Goal: Task Accomplishment & Management: Complete application form

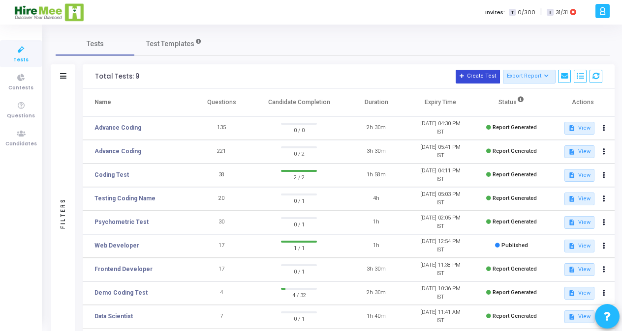
click at [486, 80] on button "Create Test" at bounding box center [477, 77] width 44 height 14
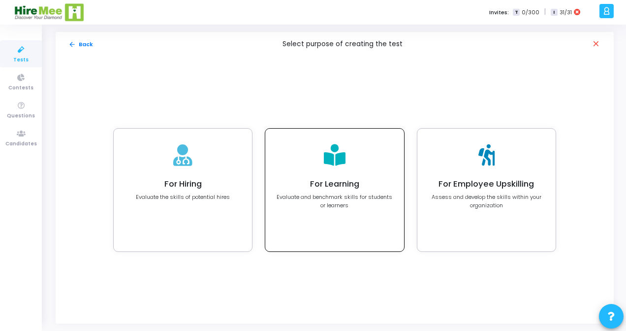
click at [361, 178] on div "For Learning Evaluate and benchmark skills for students or learners" at bounding box center [334, 190] width 138 height 123
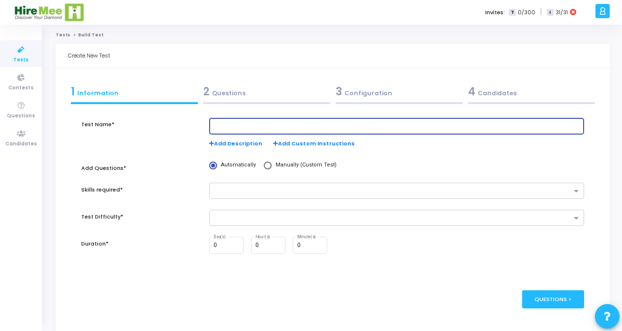
click at [266, 128] on input "text" at bounding box center [396, 126] width 366 height 7
type input "Coding Test"
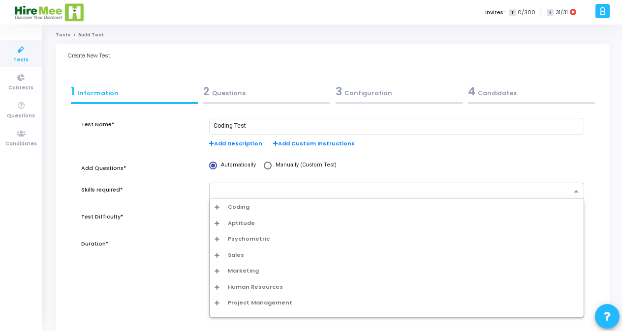
click at [258, 185] on div at bounding box center [390, 191] width 361 height 12
click at [245, 207] on span "Coding" at bounding box center [239, 207] width 22 height 8
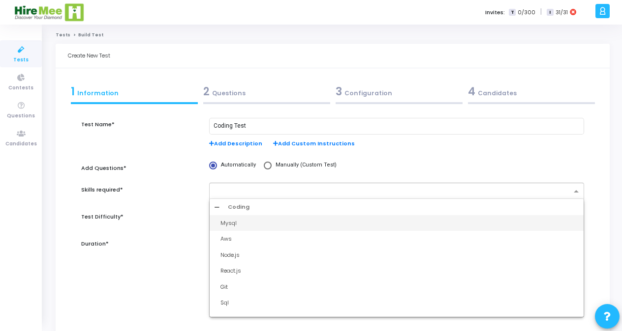
type input "c"
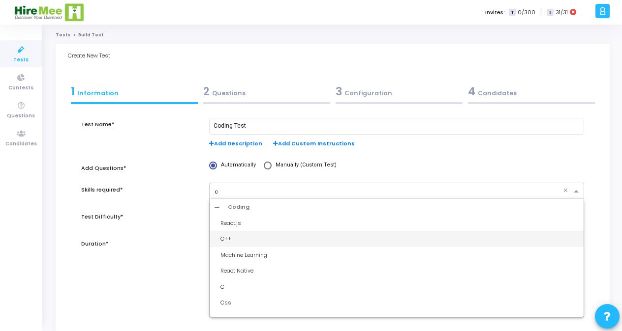
click at [235, 240] on div "C++" at bounding box center [399, 239] width 358 height 8
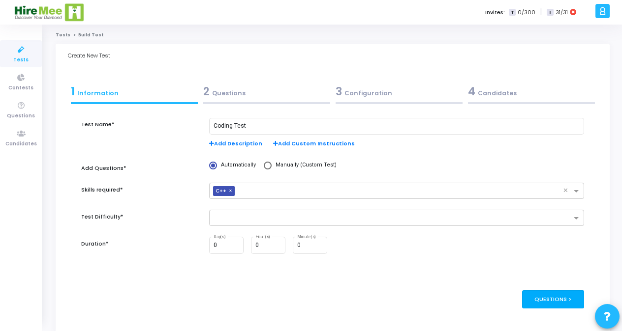
click at [563, 295] on div "Questions >" at bounding box center [553, 300] width 62 height 18
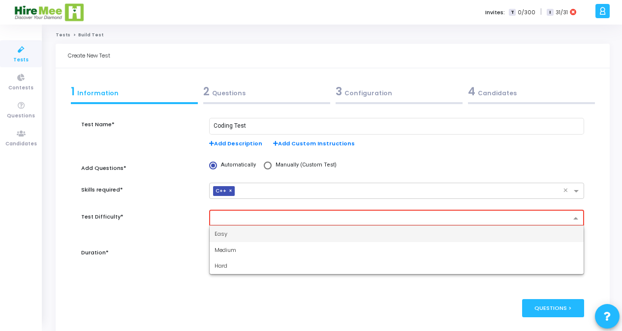
click at [233, 219] on input "text" at bounding box center [393, 219] width 356 height 8
click at [223, 234] on span "Easy" at bounding box center [220, 234] width 13 height 8
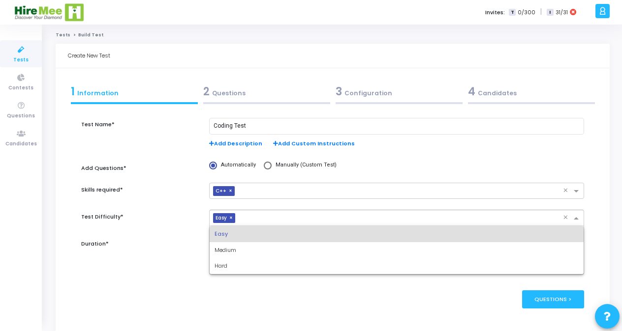
click at [284, 217] on input "text" at bounding box center [401, 219] width 324 height 8
click at [224, 251] on span "Medium" at bounding box center [225, 250] width 22 height 8
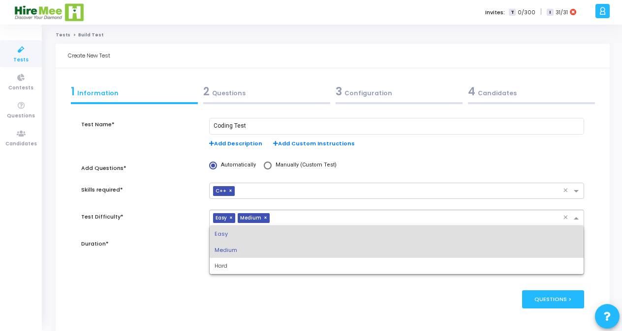
click at [301, 224] on div at bounding box center [417, 220] width 291 height 10
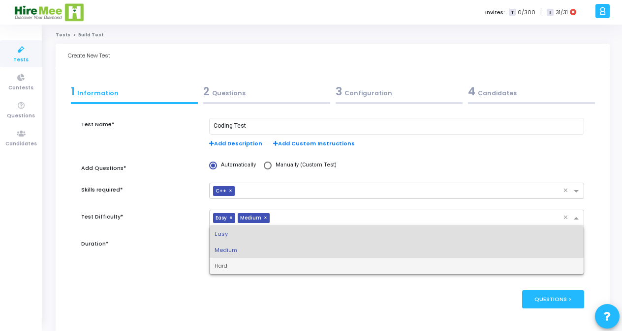
click at [232, 269] on div "Hard" at bounding box center [397, 266] width 374 height 16
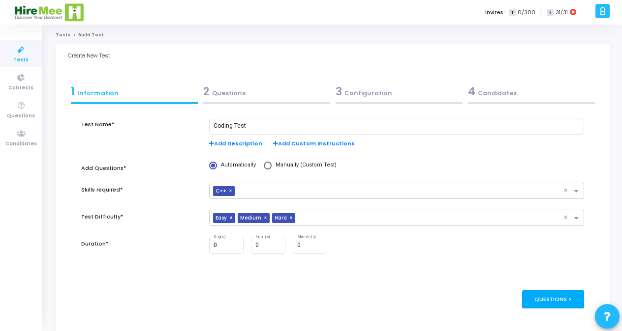
click at [555, 298] on div "Questions >" at bounding box center [553, 300] width 62 height 18
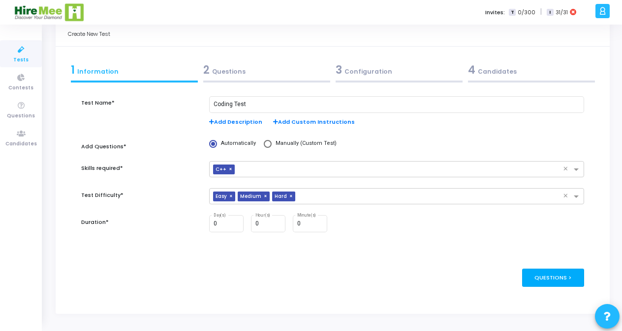
click at [563, 284] on div "Questions >" at bounding box center [553, 278] width 62 height 18
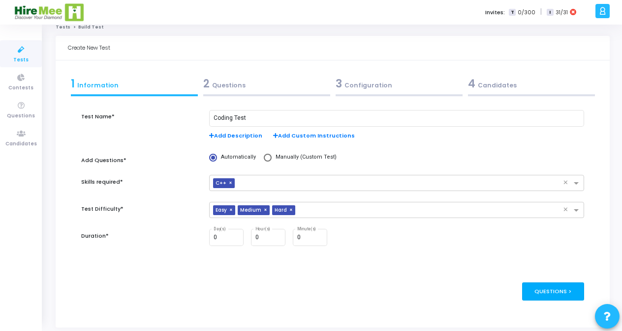
click at [563, 284] on div "Questions >" at bounding box center [553, 292] width 62 height 18
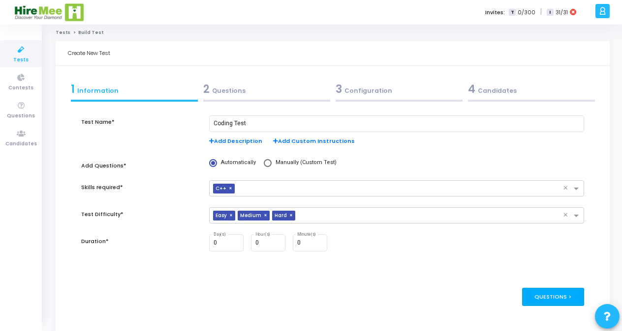
scroll to position [0, 0]
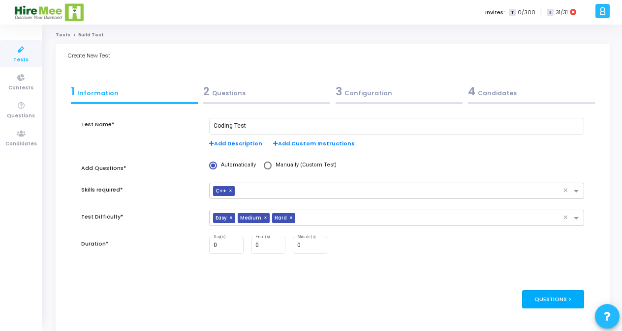
click at [556, 300] on div "Questions >" at bounding box center [553, 300] width 62 height 18
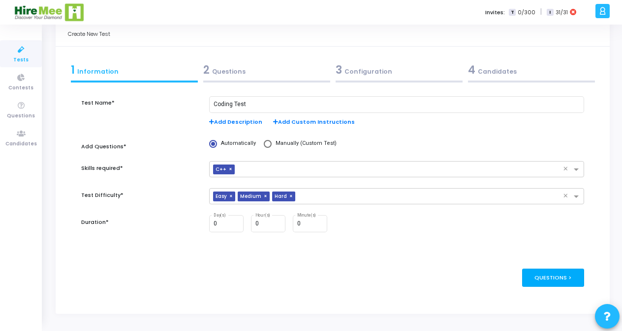
click at [564, 281] on div "Questions >" at bounding box center [553, 278] width 62 height 18
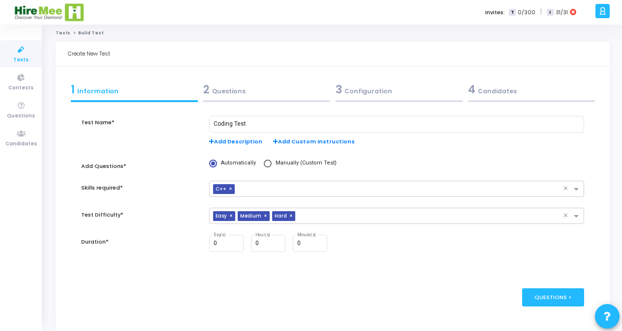
scroll to position [0, 0]
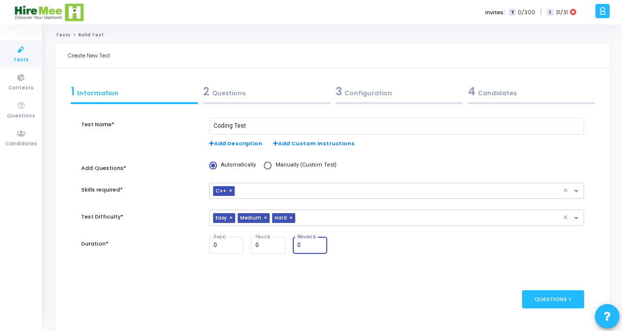
click at [311, 245] on input "0" at bounding box center [310, 245] width 27 height 7
type input "30"
click at [552, 300] on div "Questions >" at bounding box center [553, 300] width 62 height 18
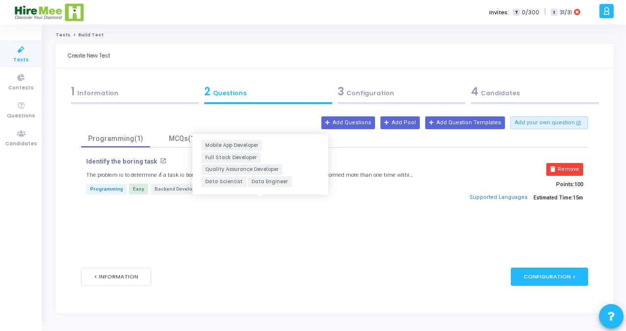
click at [264, 192] on button "+5 more" at bounding box center [271, 189] width 23 height 9
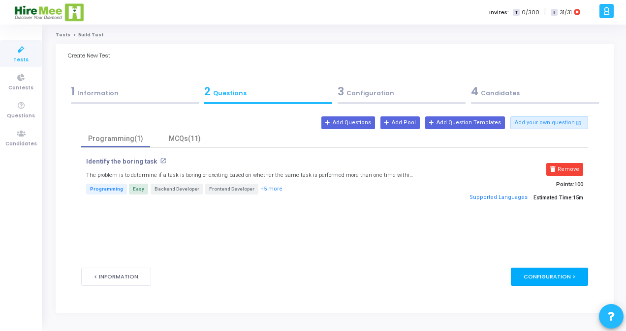
click at [552, 275] on div "Configuration >" at bounding box center [548, 277] width 77 height 18
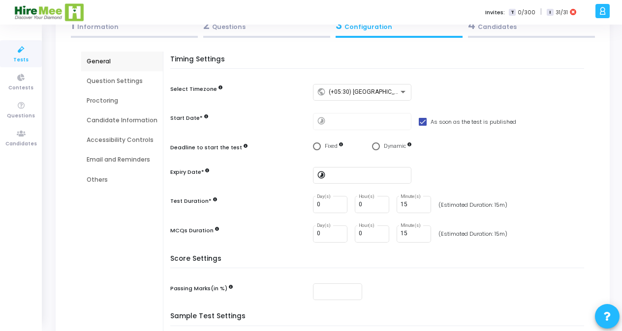
scroll to position [81, 0]
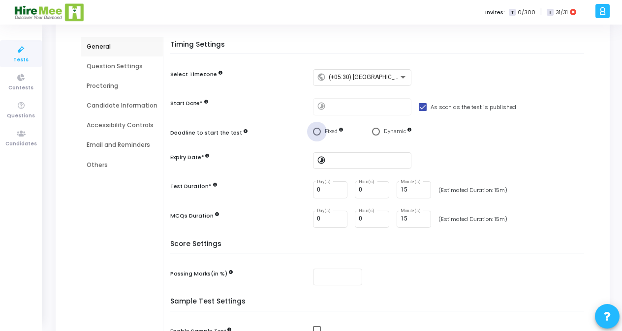
click at [316, 132] on span "Select confirmation" at bounding box center [317, 132] width 8 height 8
click at [316, 132] on input "Fixed" at bounding box center [317, 132] width 8 height 8
radio input "true"
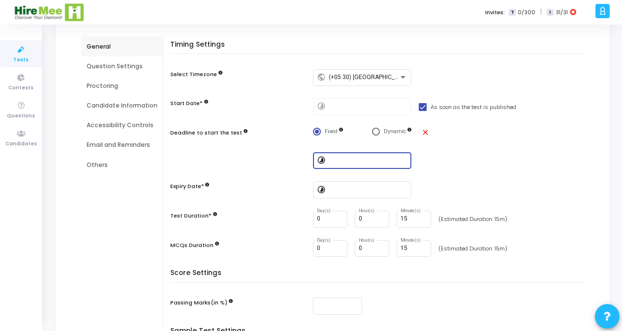
click at [332, 157] on input at bounding box center [368, 160] width 79 height 7
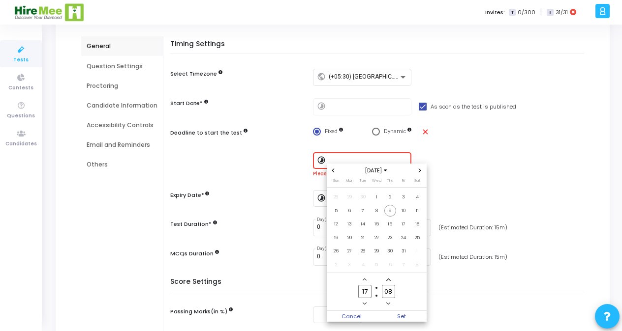
scroll to position [0, 0]
click at [403, 312] on span "Set" at bounding box center [401, 316] width 50 height 11
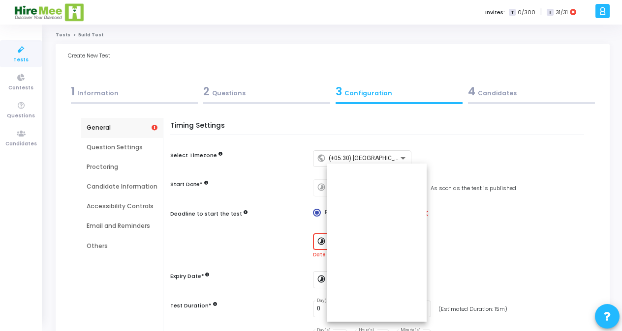
scroll to position [81, 0]
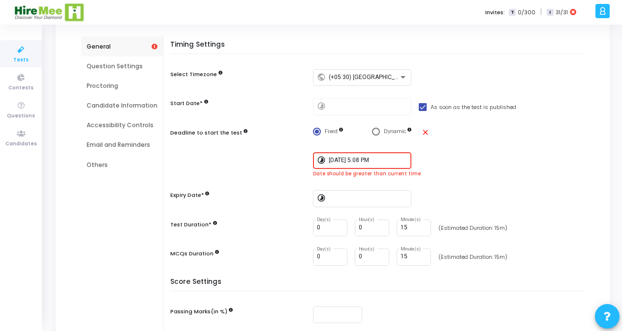
click at [385, 159] on input "[DATE] 5:08 PM" at bounding box center [368, 160] width 79 height 7
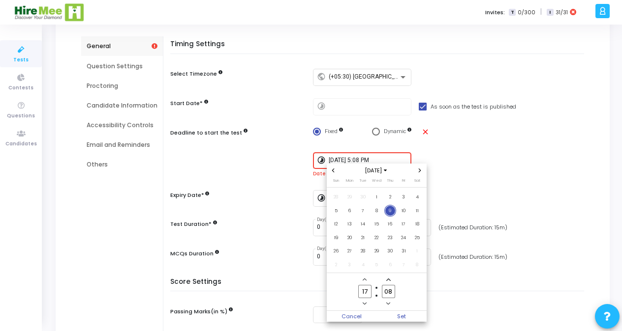
scroll to position [0, 0]
click at [403, 213] on span "10" at bounding box center [403, 211] width 12 height 12
click at [399, 313] on span "Set" at bounding box center [401, 316] width 50 height 11
type input "[DATE] 5:08 PM"
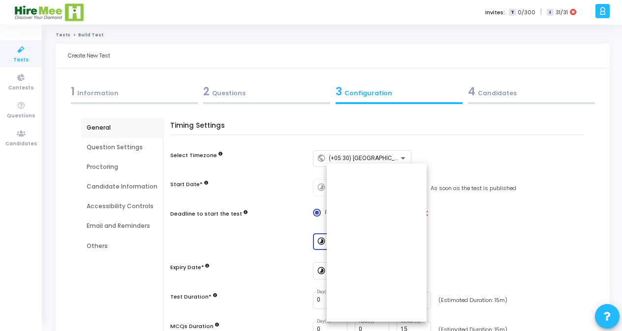
scroll to position [81, 0]
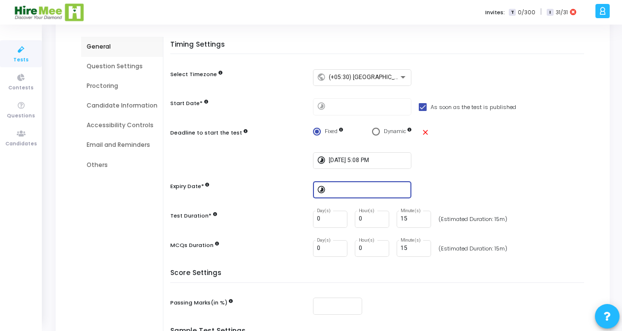
click at [345, 189] on input at bounding box center [368, 190] width 79 height 7
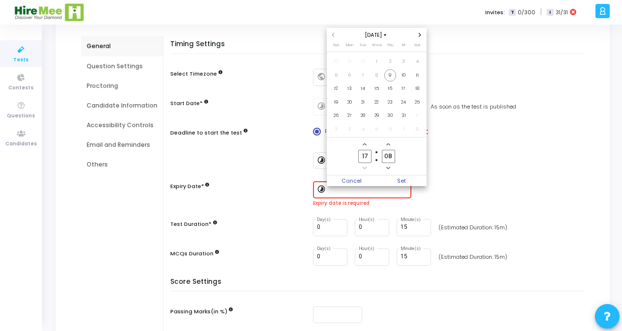
scroll to position [0, 0]
click at [400, 90] on span "17" at bounding box center [403, 89] width 12 height 12
click at [390, 182] on span "Set" at bounding box center [401, 181] width 50 height 11
type input "[DATE] 5:08 PM"
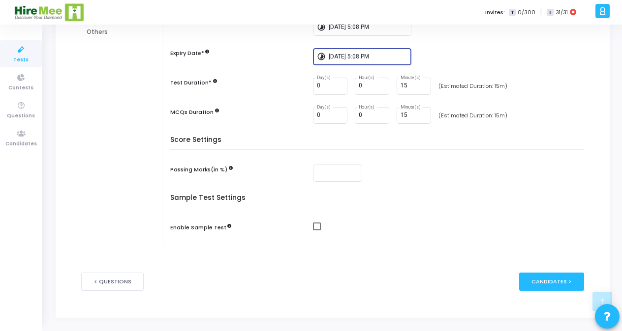
scroll to position [216, 0]
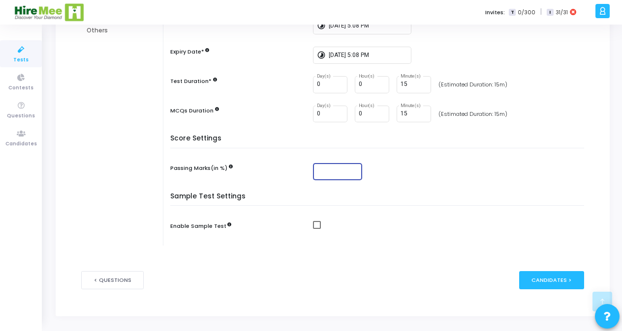
click at [327, 172] on input "number" at bounding box center [337, 171] width 41 height 7
type input "50"
click at [313, 227] on span at bounding box center [317, 225] width 8 height 8
click at [316, 229] on input "checkbox" at bounding box center [316, 229] width 0 height 0
checkbox input "true"
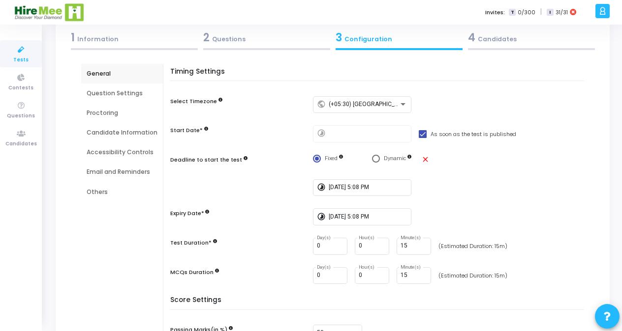
scroll to position [45, 0]
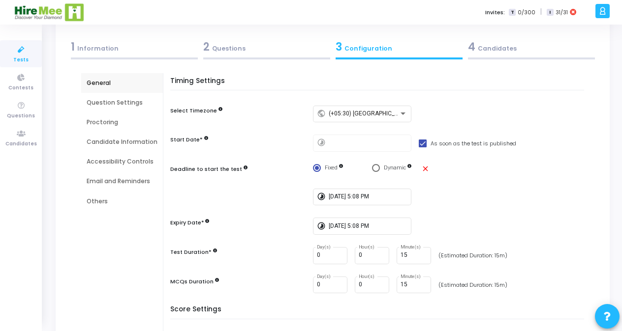
click at [126, 103] on div "Question Settings" at bounding box center [122, 102] width 71 height 9
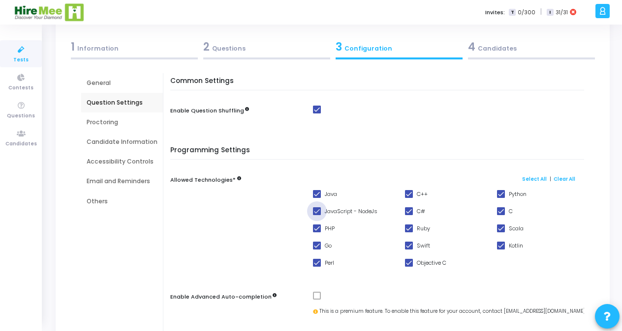
click at [313, 213] on span at bounding box center [317, 212] width 8 height 8
click at [316, 215] on input "JavaScript - NodeJs" at bounding box center [316, 215] width 0 height 0
checkbox input "false"
click at [405, 211] on span at bounding box center [409, 212] width 8 height 8
click at [408, 215] on input "C#" at bounding box center [408, 215] width 0 height 0
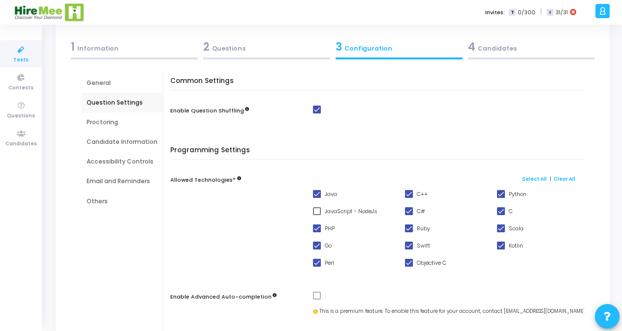
checkbox input "false"
click at [314, 228] on span at bounding box center [317, 229] width 8 height 8
click at [316, 233] on input "PHP" at bounding box center [316, 233] width 0 height 0
checkbox input "false"
click at [313, 247] on span at bounding box center [317, 246] width 8 height 8
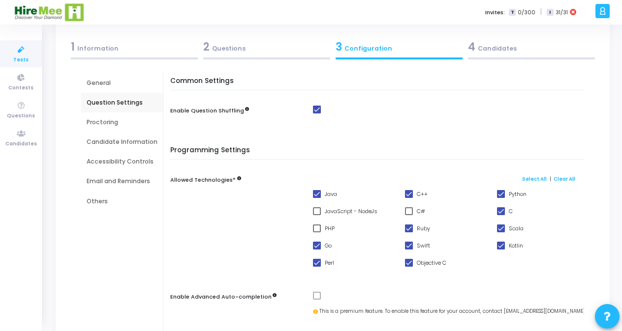
click at [316, 250] on input "Go" at bounding box center [316, 250] width 0 height 0
checkbox input "false"
click at [411, 230] on label "Ruby" at bounding box center [417, 229] width 25 height 12
click at [409, 233] on input "Ruby" at bounding box center [408, 233] width 0 height 0
checkbox input "false"
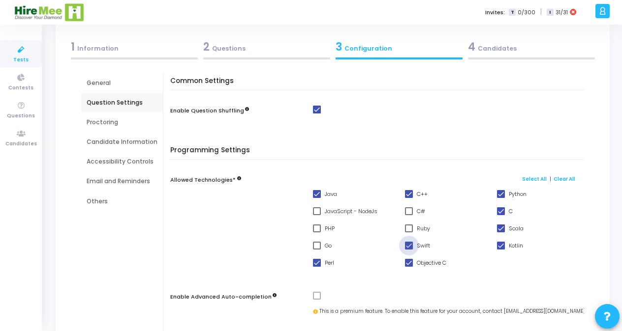
click at [407, 244] on span at bounding box center [409, 246] width 8 height 8
click at [408, 250] on input "Swift" at bounding box center [408, 250] width 0 height 0
checkbox input "false"
click at [315, 267] on span at bounding box center [317, 263] width 8 height 8
click at [316, 267] on input "Perl" at bounding box center [316, 267] width 0 height 0
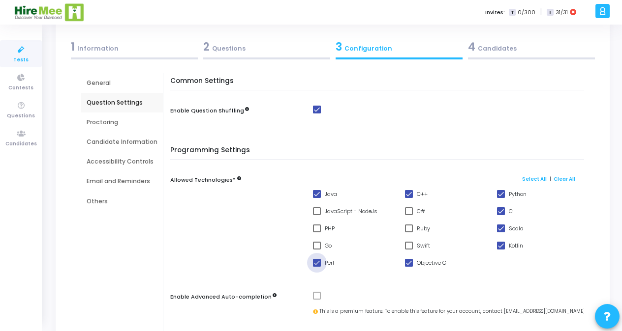
checkbox input "false"
click at [410, 265] on span at bounding box center [409, 263] width 8 height 8
click at [409, 267] on input "Objective C" at bounding box center [408, 267] width 0 height 0
checkbox input "false"
click at [501, 195] on span at bounding box center [501, 194] width 8 height 8
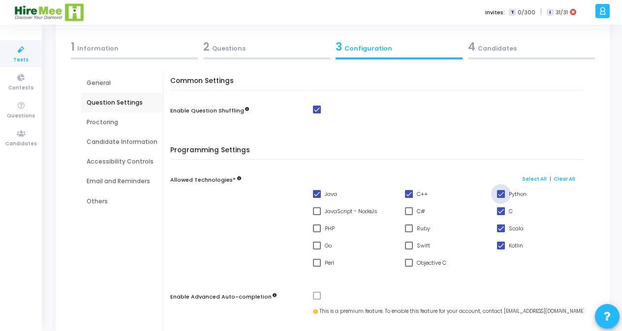
click at [501, 198] on input "Python" at bounding box center [500, 198] width 0 height 0
checkbox input "false"
click at [501, 210] on span at bounding box center [501, 212] width 8 height 8
click at [501, 215] on input "C" at bounding box center [500, 215] width 0 height 0
checkbox input "false"
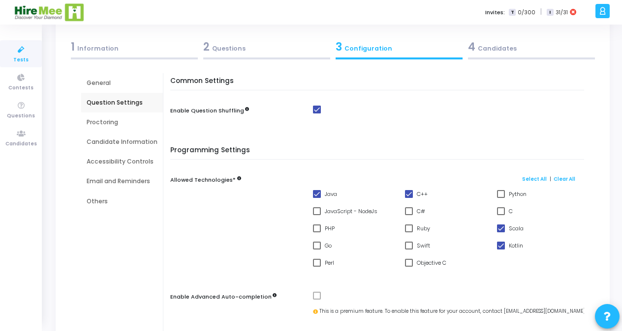
click at [498, 232] on span at bounding box center [501, 229] width 8 height 8
click at [500, 233] on input "Scala" at bounding box center [500, 233] width 0 height 0
checkbox input "false"
click at [501, 249] on label "Kotlin" at bounding box center [510, 246] width 26 height 12
click at [501, 250] on input "Kotlin" at bounding box center [500, 250] width 0 height 0
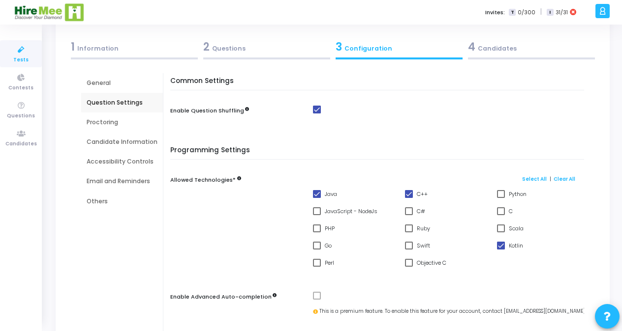
checkbox input "false"
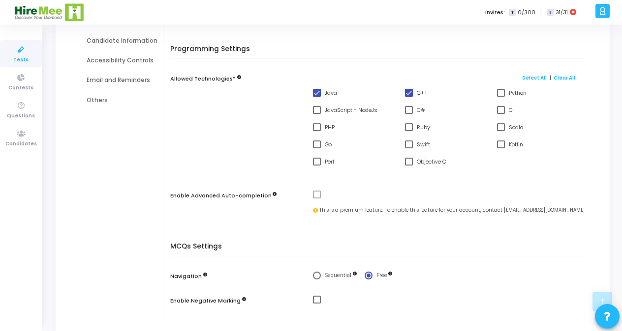
scroll to position [149, 0]
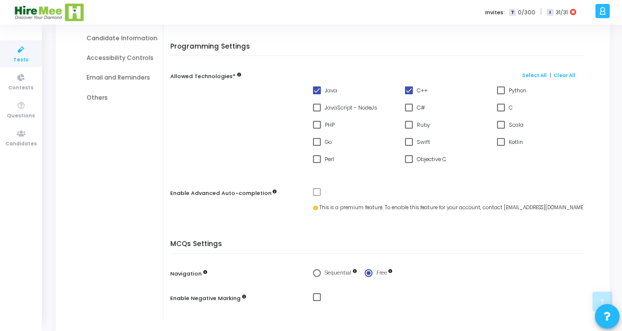
drag, startPoint x: 625, startPoint y: 221, endPoint x: 564, endPoint y: 299, distance: 98.8
click at [564, 299] on mat-checkbox at bounding box center [451, 298] width 276 height 8
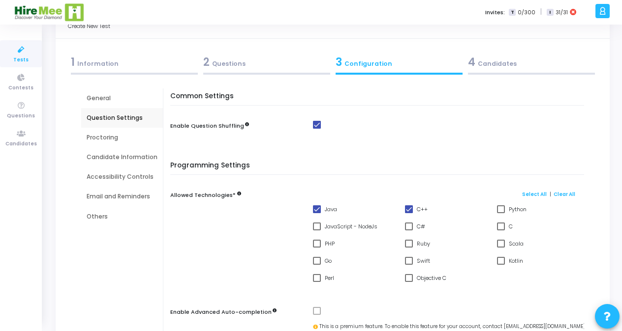
scroll to position [23, 0]
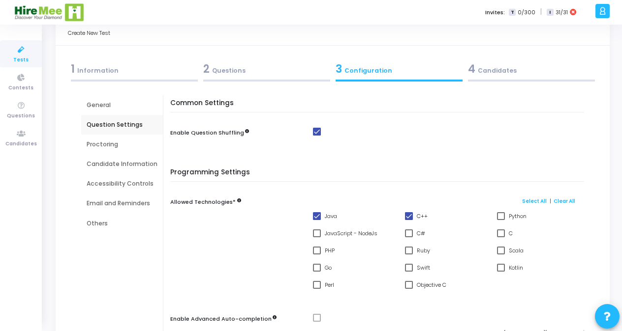
click at [108, 147] on div "Proctoring" at bounding box center [122, 144] width 71 height 9
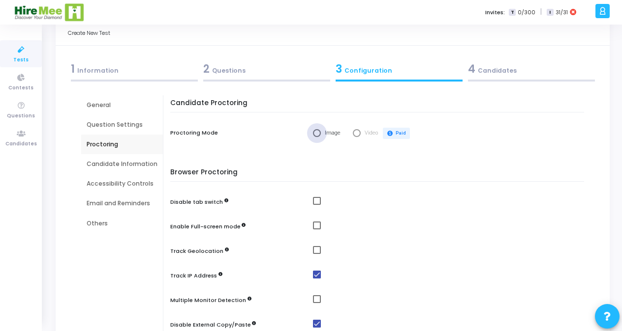
click at [315, 133] on span "Select confirmation" at bounding box center [317, 133] width 8 height 8
click at [315, 133] on input "Image" at bounding box center [317, 133] width 8 height 8
radio input "true"
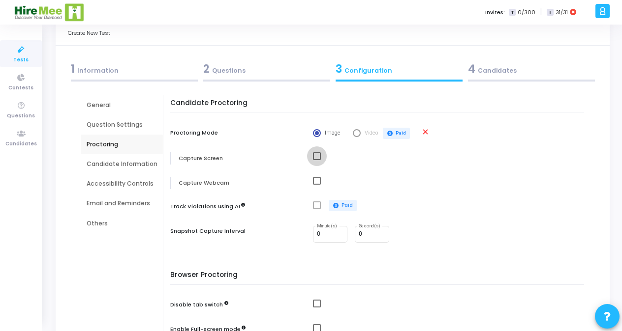
click at [316, 156] on span at bounding box center [317, 156] width 8 height 8
click at [316, 160] on input "checkbox" at bounding box center [316, 160] width 0 height 0
checkbox input "true"
click at [316, 183] on span at bounding box center [317, 181] width 8 height 8
click at [316, 185] on input "checkbox" at bounding box center [316, 185] width 0 height 0
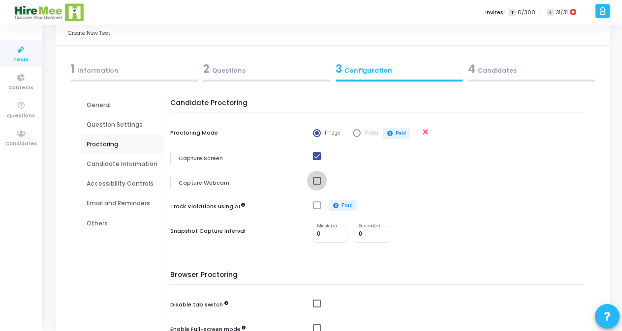
checkbox input "true"
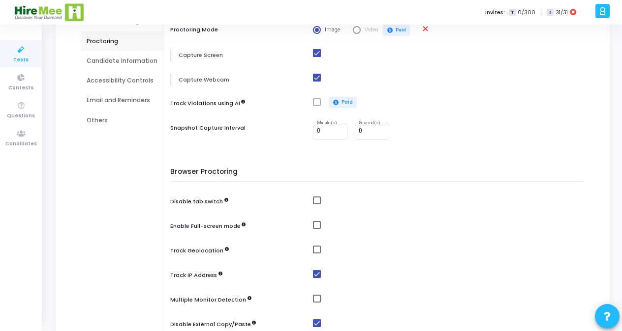
scroll to position [131, 0]
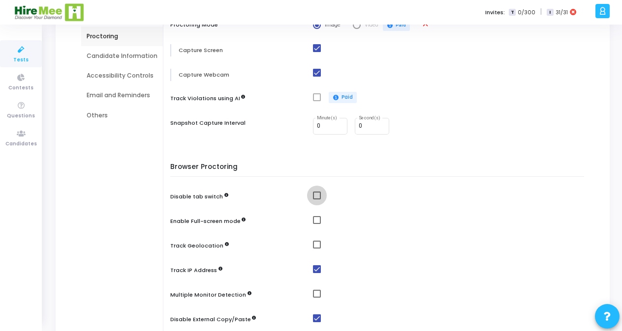
click at [318, 198] on span at bounding box center [317, 196] width 8 height 8
click at [317, 200] on input "checkbox" at bounding box center [316, 200] width 0 height 0
checkbox input "true"
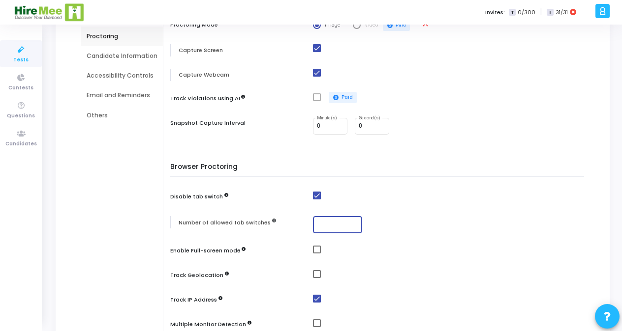
click at [323, 221] on input "number" at bounding box center [337, 224] width 41 height 7
type input "3"
click at [315, 252] on span at bounding box center [317, 250] width 8 height 8
click at [316, 254] on input "checkbox" at bounding box center [316, 254] width 0 height 0
checkbox input "true"
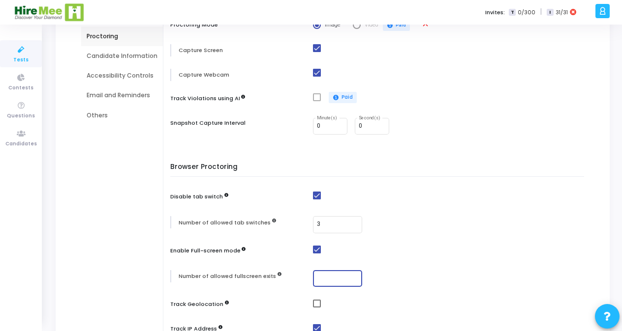
click at [318, 281] on input "number" at bounding box center [337, 278] width 41 height 7
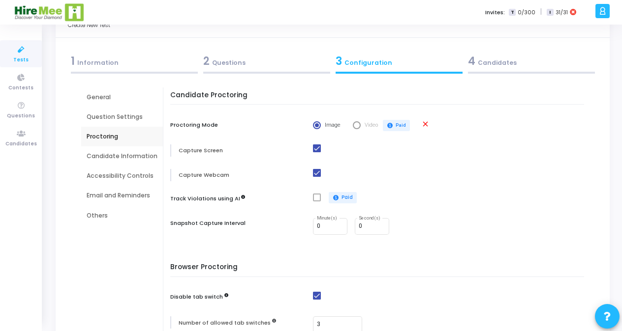
scroll to position [31, 0]
type input "2"
click at [126, 152] on div "Candidate Information" at bounding box center [122, 155] width 71 height 9
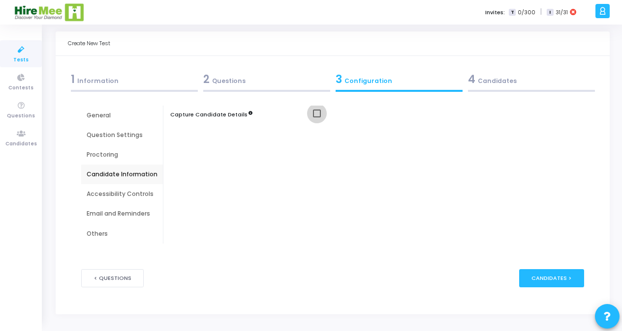
click at [314, 113] on span at bounding box center [317, 114] width 8 height 8
click at [316, 118] on input "checkbox" at bounding box center [316, 118] width 0 height 0
checkbox input "true"
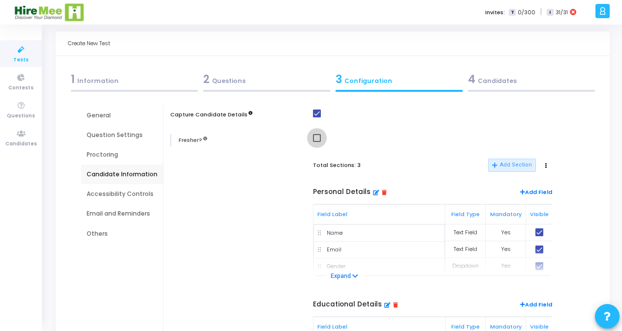
click at [313, 139] on span at bounding box center [317, 138] width 8 height 8
click at [316, 142] on input "checkbox" at bounding box center [316, 142] width 0 height 0
checkbox input "true"
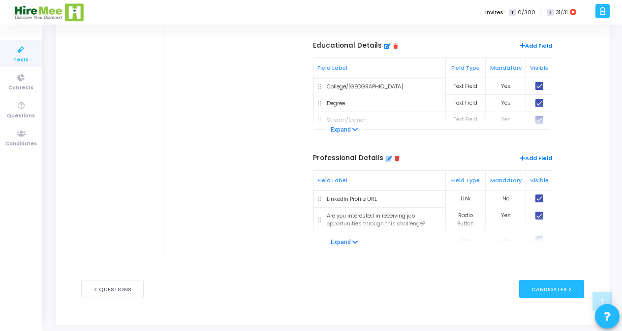
scroll to position [272, 0]
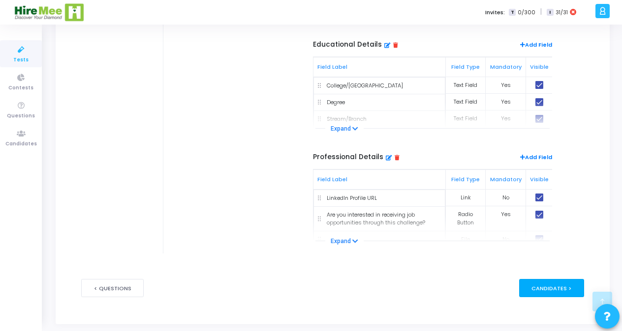
click at [543, 291] on div "Candidates >" at bounding box center [551, 288] width 65 height 18
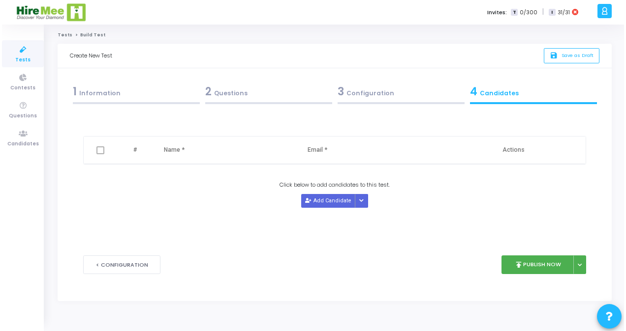
scroll to position [0, 0]
click at [96, 147] on span at bounding box center [98, 151] width 8 height 8
click at [97, 153] on span at bounding box center [98, 151] width 8 height 8
click at [99, 150] on span at bounding box center [98, 151] width 8 height 8
click at [166, 176] on div "Delete # Name * Email * Actions Click below to add candidates to this test. Add…" at bounding box center [334, 163] width 507 height 90
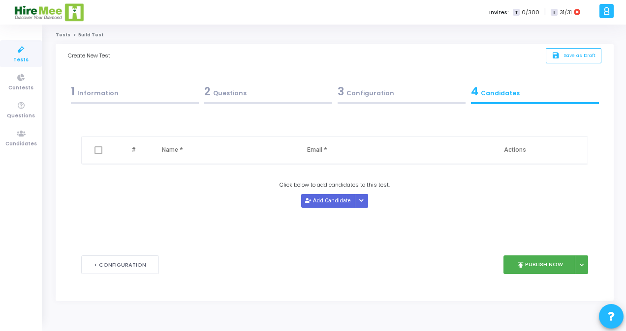
click at [169, 153] on th "Name *" at bounding box center [224, 151] width 145 height 28
click at [168, 156] on th "Name *" at bounding box center [224, 151] width 145 height 28
click at [97, 152] on span at bounding box center [98, 151] width 8 height 8
click at [99, 150] on span at bounding box center [98, 151] width 8 height 8
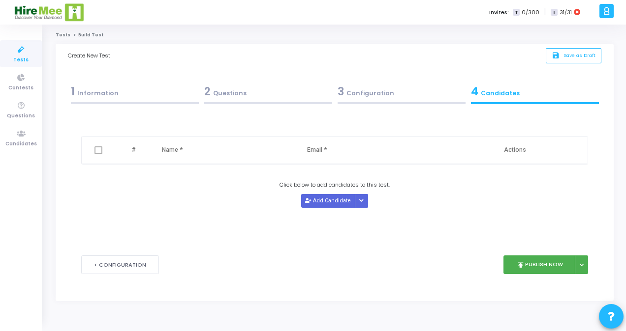
click at [95, 130] on div "Delete" at bounding box center [334, 124] width 507 height 13
click at [101, 197] on div "Click below to add candidates to this test. Add Candidate Upload Candidate List" at bounding box center [334, 194] width 507 height 27
click at [130, 223] on div "Delete # Name * Email * Actions Click below to add candidates to this test. Add…" at bounding box center [334, 179] width 507 height 123
click at [98, 150] on span at bounding box center [98, 151] width 8 height 8
click at [335, 201] on button "Add Candidate" at bounding box center [328, 200] width 54 height 13
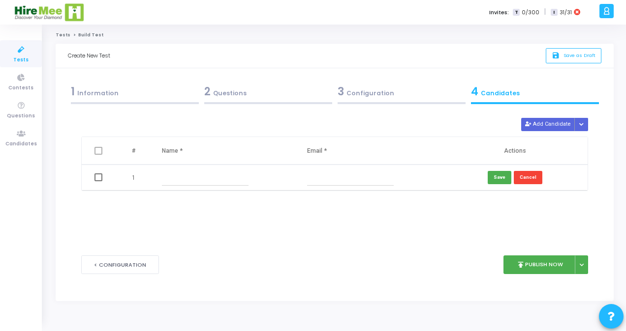
click at [185, 176] on input "text" at bounding box center [205, 178] width 87 height 16
type input "Demo"
click at [310, 178] on input "text" at bounding box center [350, 178] width 87 height 16
type input "d"
type input "[EMAIL_ADDRESS][DOMAIN_NAME]"
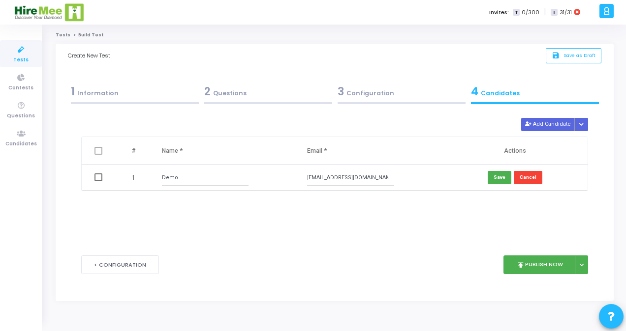
click at [102, 178] on td at bounding box center [99, 178] width 35 height 26
click at [99, 177] on span at bounding box center [98, 178] width 8 height 8
click at [98, 181] on input "checkbox" at bounding box center [98, 181] width 0 height 0
checkbox input "true"
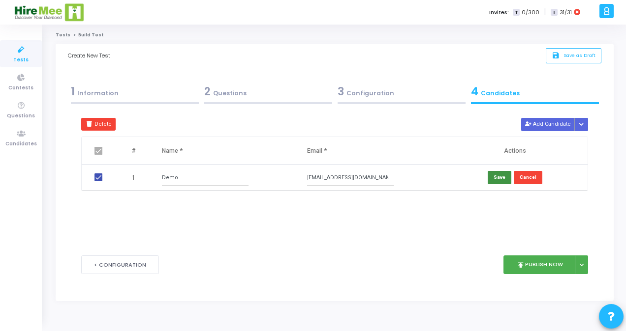
click at [507, 179] on button "Save" at bounding box center [499, 177] width 24 height 13
click at [102, 180] on td at bounding box center [99, 179] width 35 height 28
click at [100, 180] on span at bounding box center [98, 179] width 8 height 8
click at [98, 182] on input "checkbox" at bounding box center [98, 182] width 0 height 0
checkbox input "true"
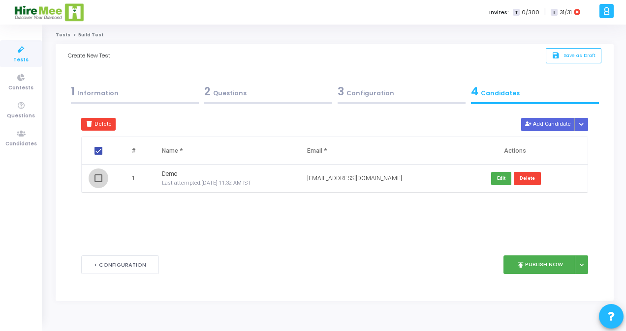
checkbox input "false"
click at [544, 270] on button "publish Publish Now" at bounding box center [539, 265] width 72 height 19
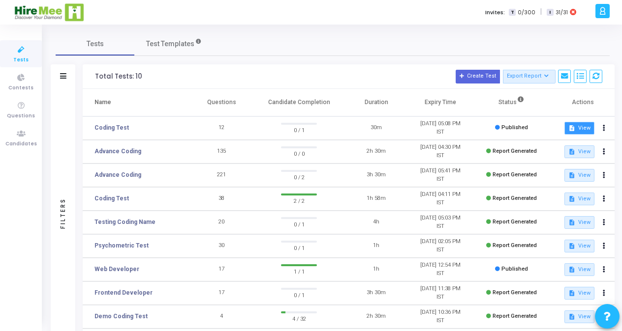
click at [586, 131] on button "description View" at bounding box center [579, 128] width 30 height 13
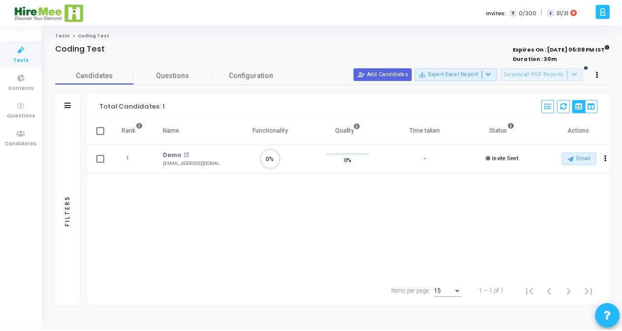
scroll to position [21, 25]
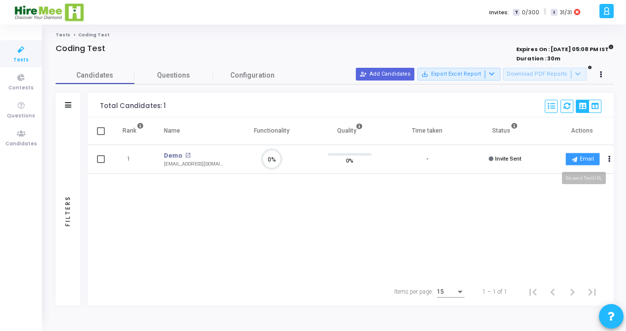
click at [591, 163] on button "Email" at bounding box center [582, 159] width 34 height 13
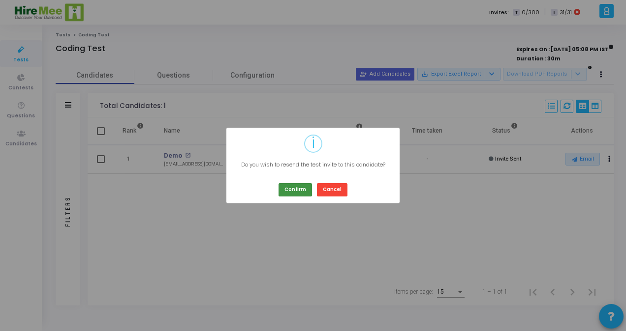
click at [301, 192] on button "Confirm" at bounding box center [294, 189] width 33 height 13
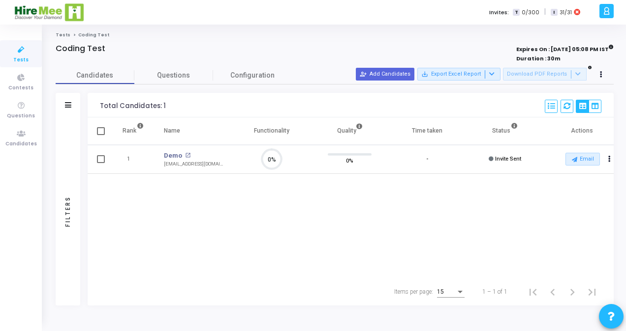
click at [25, 55] on icon at bounding box center [21, 50] width 21 height 12
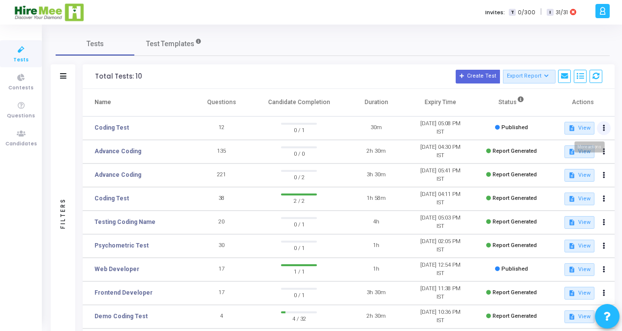
click at [604, 132] on button at bounding box center [604, 128] width 14 height 14
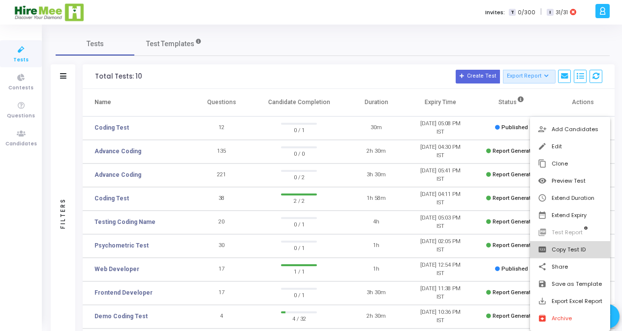
click at [582, 251] on button "pin Copy Test ID" at bounding box center [570, 249] width 80 height 17
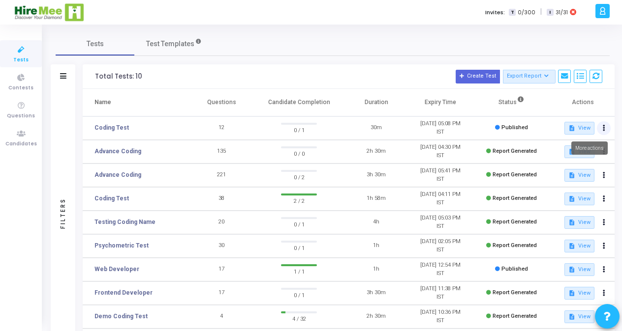
click at [605, 129] on button at bounding box center [604, 128] width 14 height 14
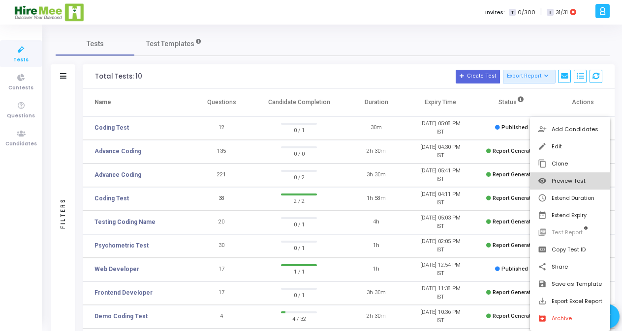
click at [568, 186] on button "visibility Preview Test" at bounding box center [570, 181] width 80 height 17
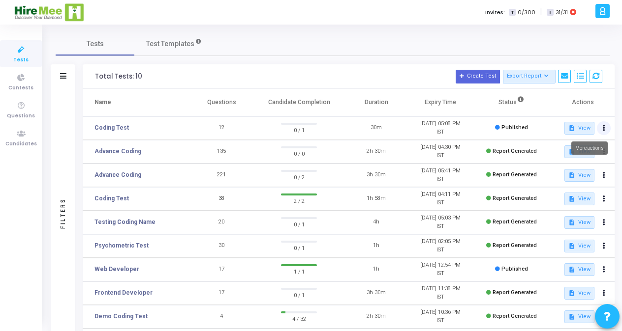
click at [602, 129] on icon at bounding box center [603, 128] width 2 height 5
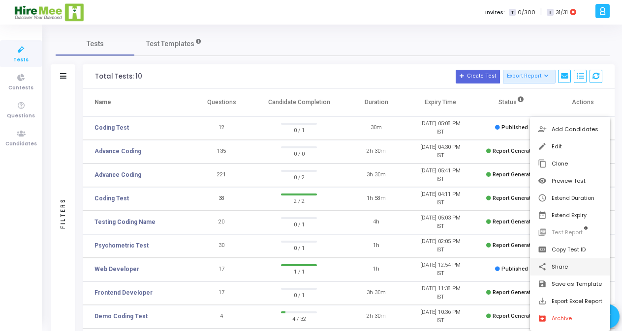
click at [567, 266] on button "share Share" at bounding box center [570, 267] width 80 height 17
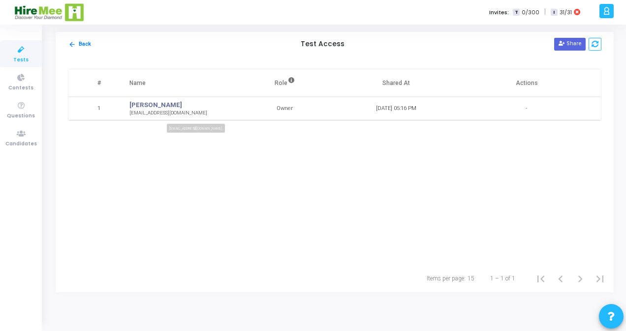
click at [172, 113] on div "[EMAIL_ADDRESS][DOMAIN_NAME]" at bounding box center [179, 113] width 100 height 7
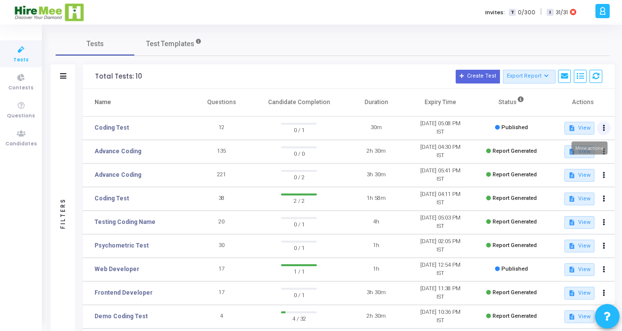
click at [606, 130] on button at bounding box center [604, 128] width 14 height 14
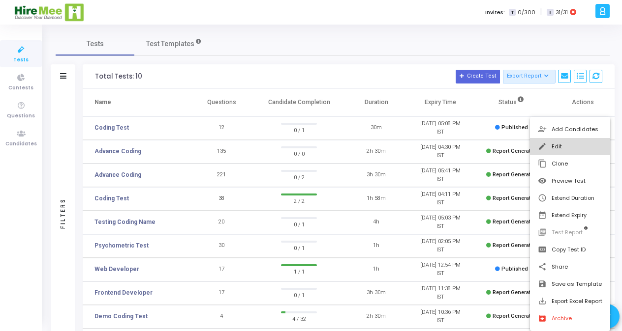
click at [556, 143] on button "edit Edit" at bounding box center [570, 146] width 80 height 17
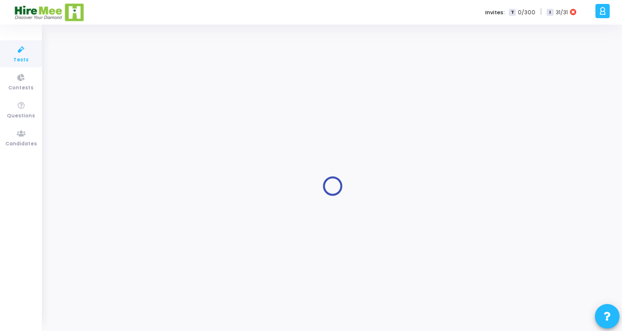
type input "Coding Test"
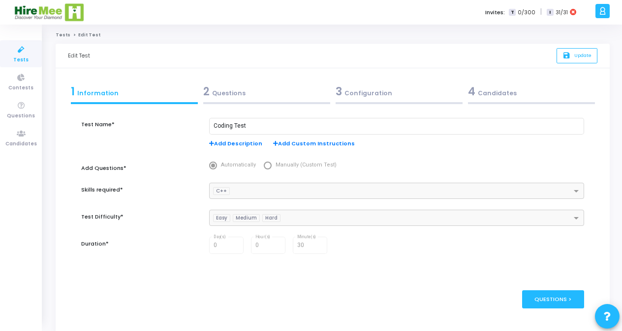
click at [500, 97] on div "4 Candidates" at bounding box center [531, 92] width 127 height 16
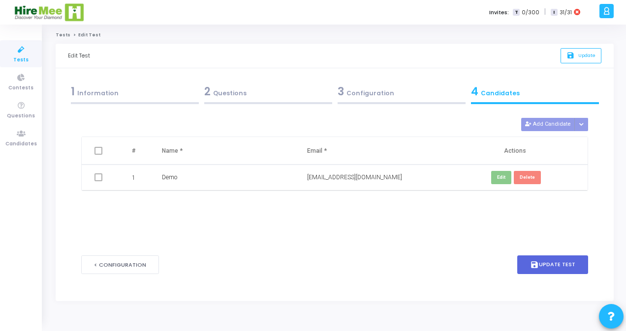
click at [96, 175] on span at bounding box center [98, 178] width 8 height 8
click at [97, 178] on span at bounding box center [98, 178] width 8 height 8
click at [127, 268] on button "< Configuration" at bounding box center [120, 265] width 78 height 19
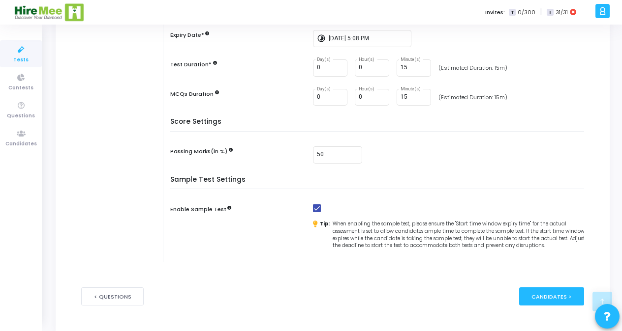
scroll to position [234, 0]
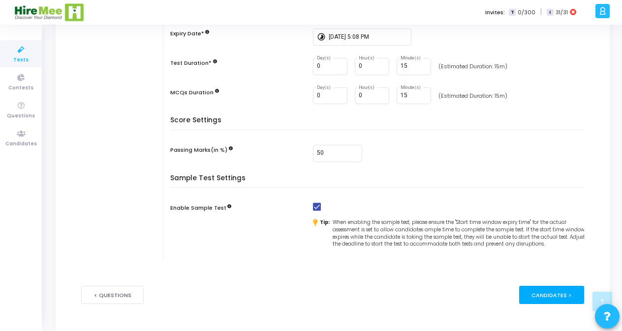
click at [542, 303] on div "Candidates >" at bounding box center [551, 295] width 65 height 18
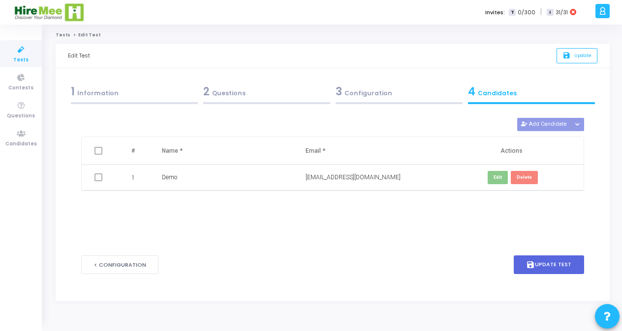
scroll to position [0, 0]
click at [99, 176] on span at bounding box center [98, 178] width 8 height 8
drag, startPoint x: 101, startPoint y: 173, endPoint x: 97, endPoint y: 180, distance: 7.9
click at [97, 180] on span at bounding box center [98, 178] width 8 height 8
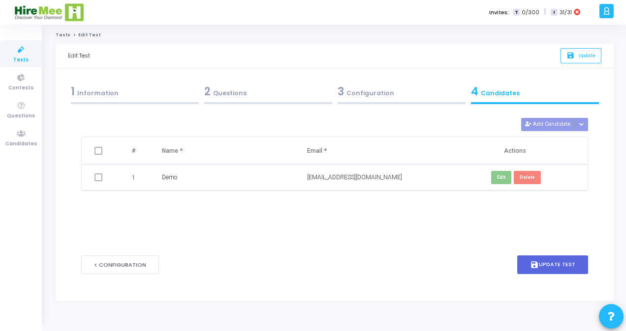
click at [97, 180] on span at bounding box center [98, 178] width 8 height 8
drag, startPoint x: 97, startPoint y: 180, endPoint x: 537, endPoint y: 270, distance: 448.2
click at [537, 270] on form "Test Name* Coding Test Add Description Add Custom Instructions Add Questions* A…" at bounding box center [334, 198] width 507 height 182
click at [548, 265] on button "save Update Test" at bounding box center [552, 265] width 71 height 19
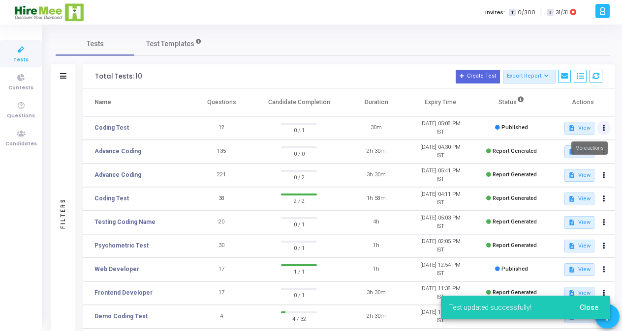
click at [604, 131] on icon at bounding box center [603, 128] width 2 height 5
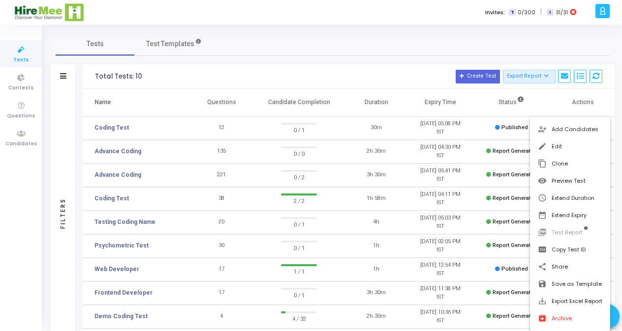
click at [379, 79] on div at bounding box center [311, 165] width 622 height 331
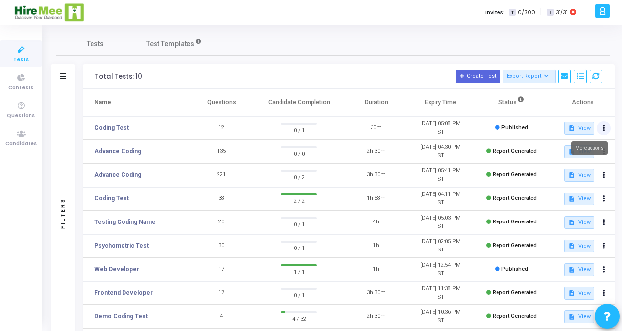
click at [605, 128] on button at bounding box center [604, 128] width 14 height 14
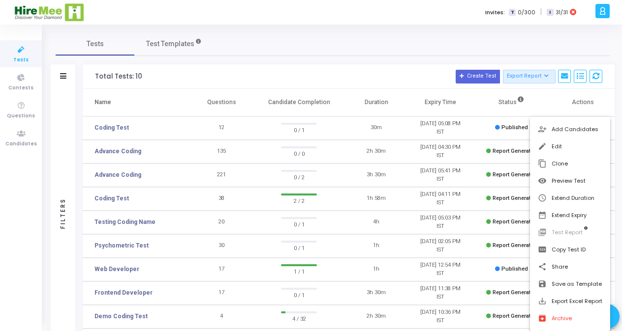
click at [462, 39] on div at bounding box center [311, 165] width 622 height 331
